Goal: Transaction & Acquisition: Download file/media

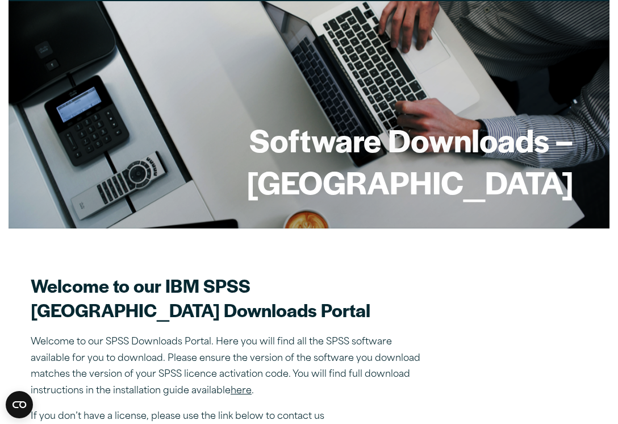
scroll to position [91, 0]
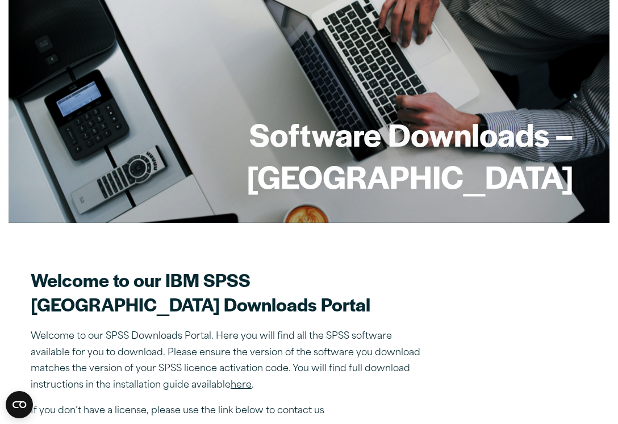
click at [82, 403] on div "Close" at bounding box center [309, 212] width 618 height 424
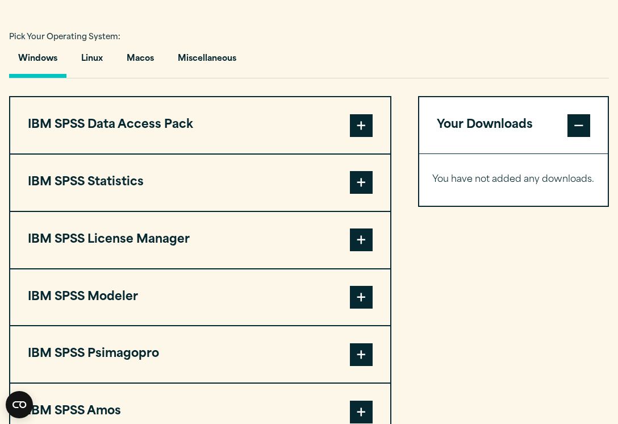
scroll to position [798, 0]
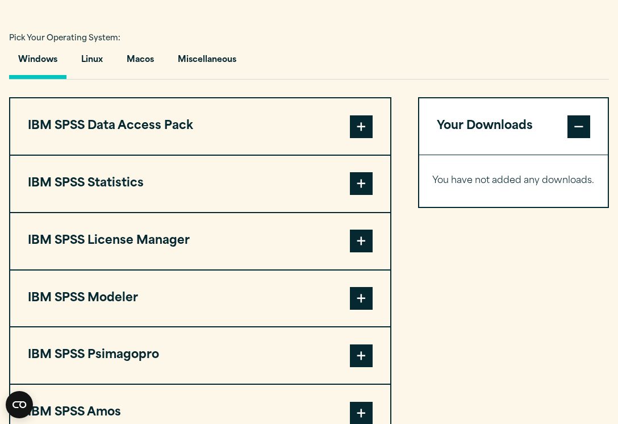
click at [189, 264] on button "IBM SPSS License Manager" at bounding box center [200, 241] width 380 height 56
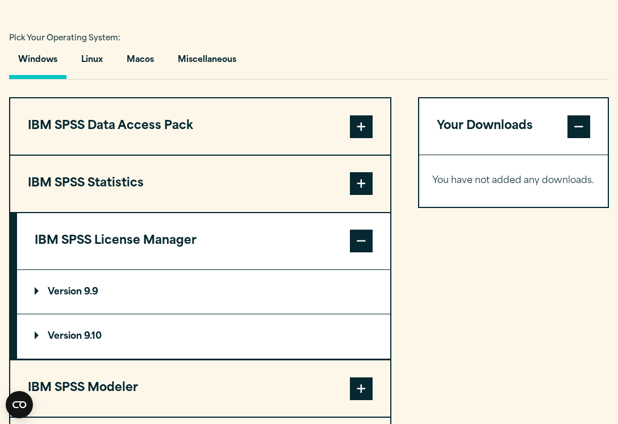
click at [189, 264] on button "IBM SPSS License Manager" at bounding box center [203, 241] width 373 height 56
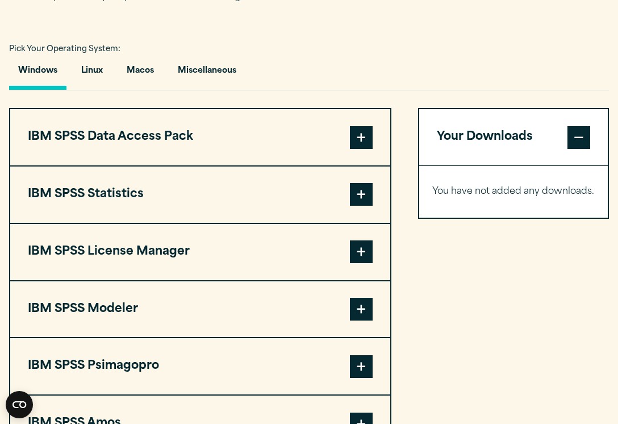
scroll to position [807, 0]
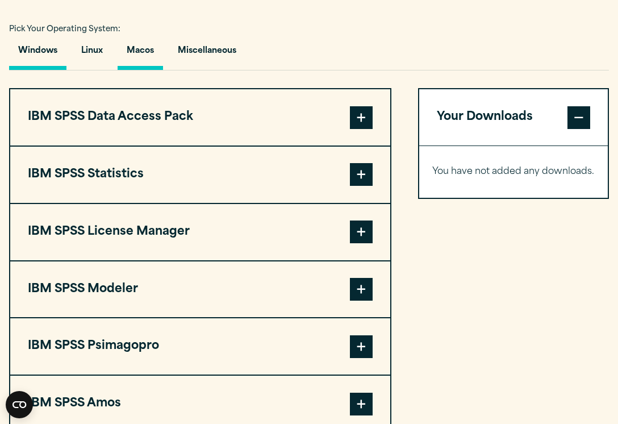
click at [139, 70] on button "Macos" at bounding box center [140, 53] width 45 height 32
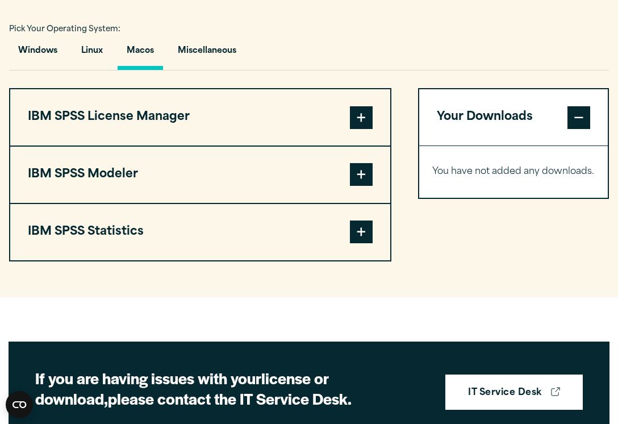
click at [142, 252] on button "IBM SPSS Statistics" at bounding box center [200, 232] width 380 height 56
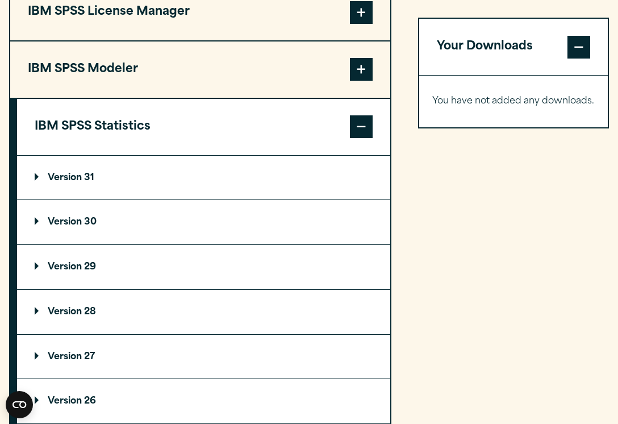
scroll to position [916, 0]
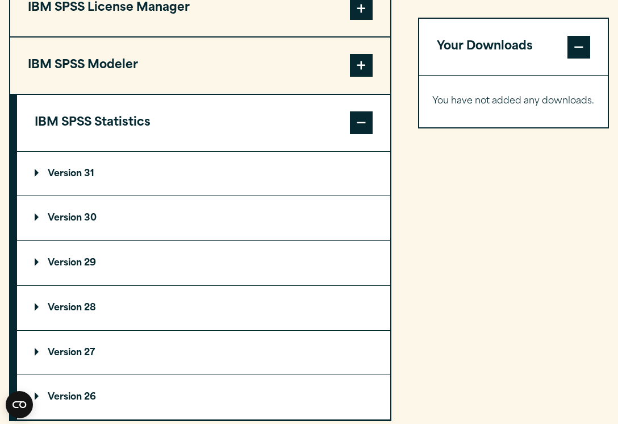
click at [112, 196] on summary "Version 31" at bounding box center [203, 174] width 373 height 44
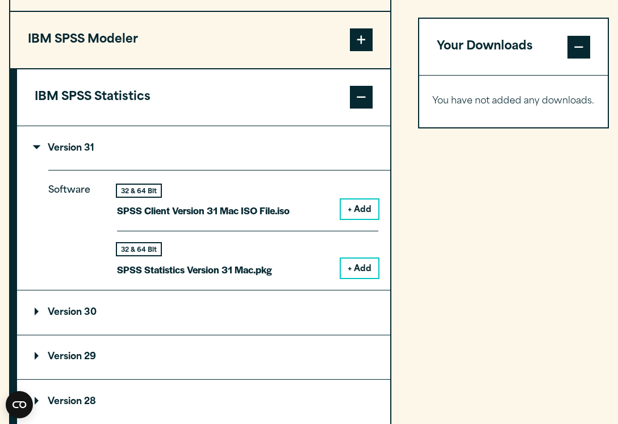
scroll to position [943, 0]
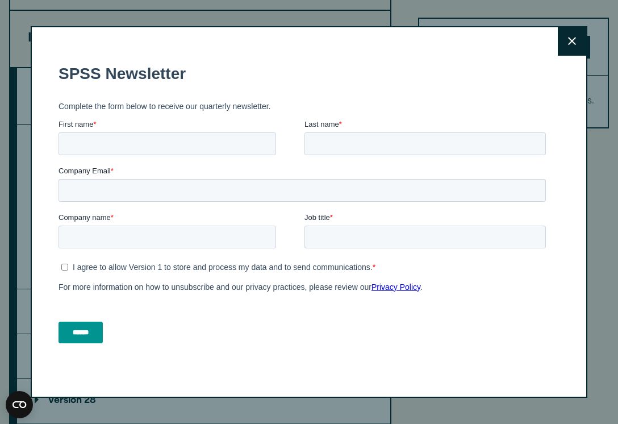
click at [570, 42] on icon at bounding box center [572, 41] width 8 height 8
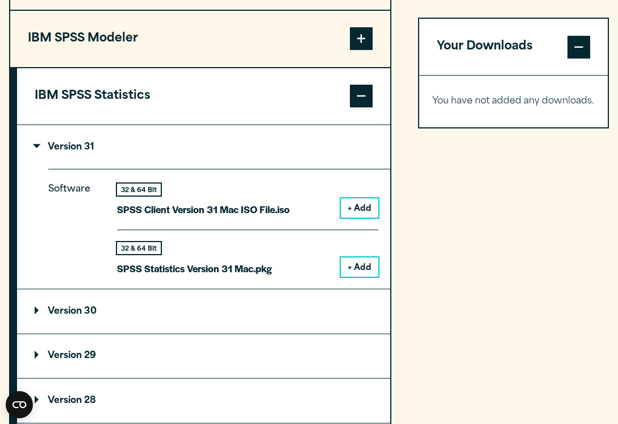
click at [363, 277] on button "+ Add" at bounding box center [359, 266] width 37 height 19
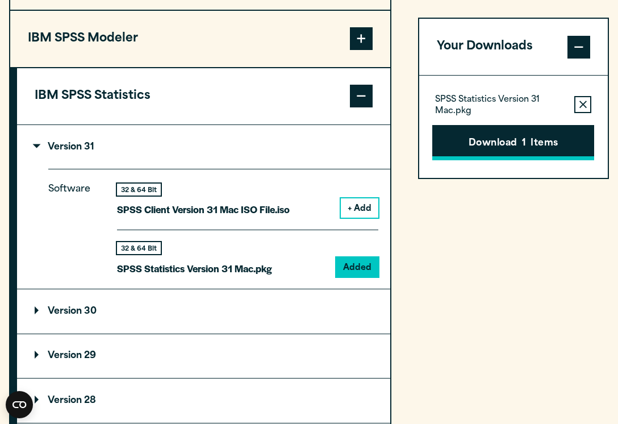
click at [488, 136] on button "Download 1 Items" at bounding box center [513, 142] width 162 height 35
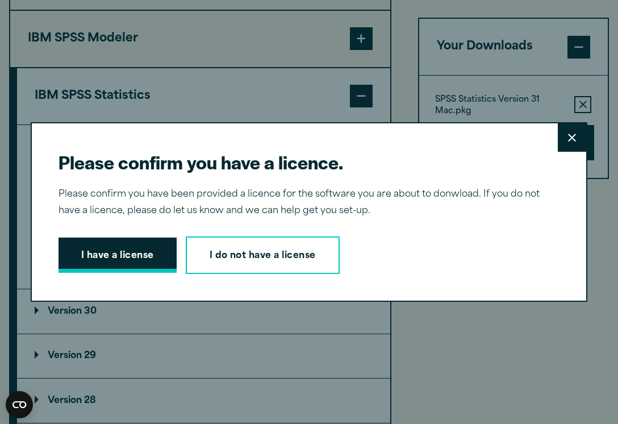
click at [112, 258] on button "I have a license" at bounding box center [117, 254] width 118 height 35
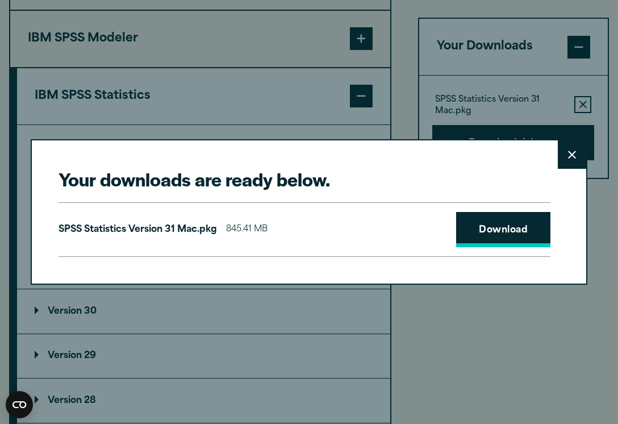
click at [492, 223] on link "Download" at bounding box center [503, 229] width 94 height 35
